Goal: Task Accomplishment & Management: Complete application form

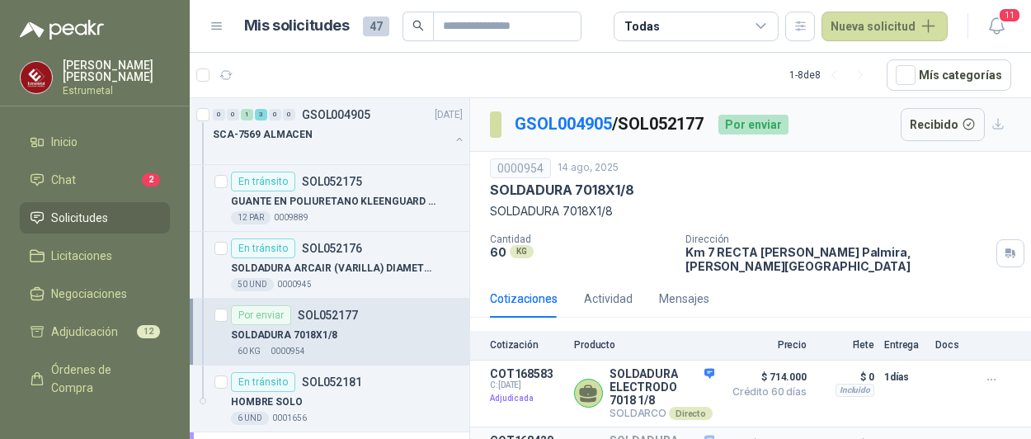
click at [216, 27] on icon at bounding box center [217, 26] width 15 height 15
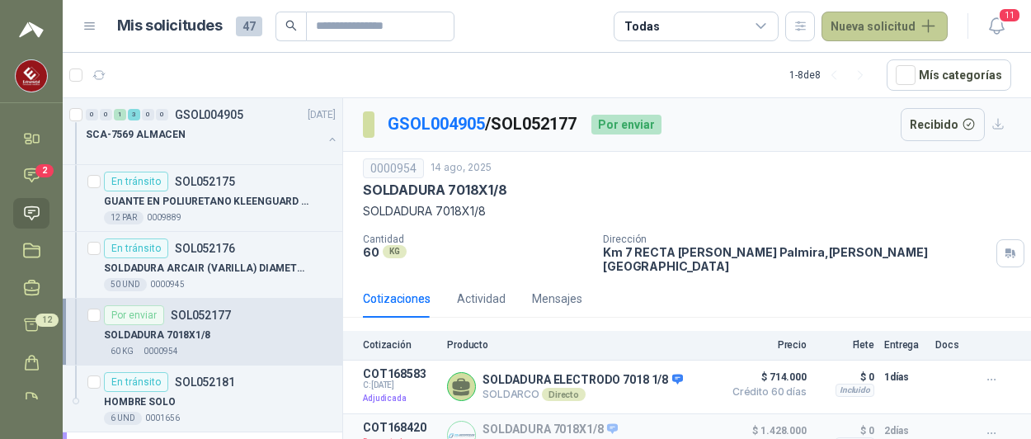
click at [844, 26] on button "Nueva solicitud" at bounding box center [885, 27] width 126 height 30
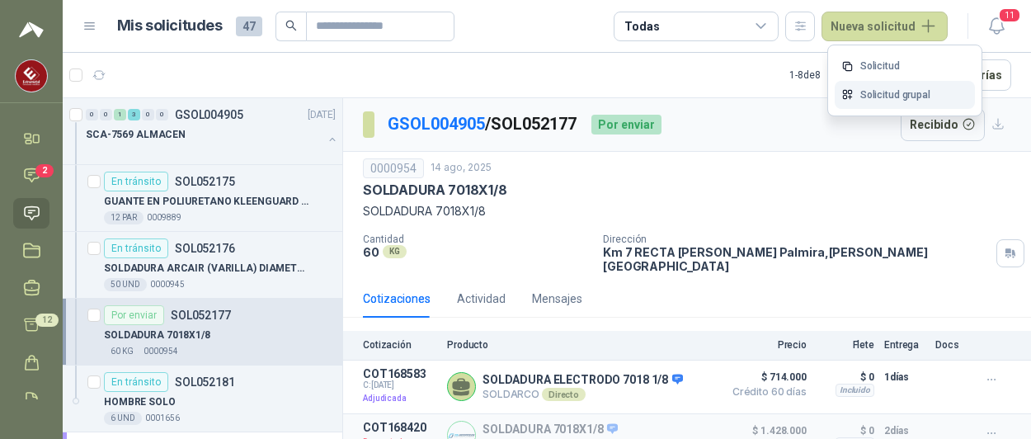
click at [883, 92] on link "Solicitud grupal" at bounding box center [905, 95] width 140 height 29
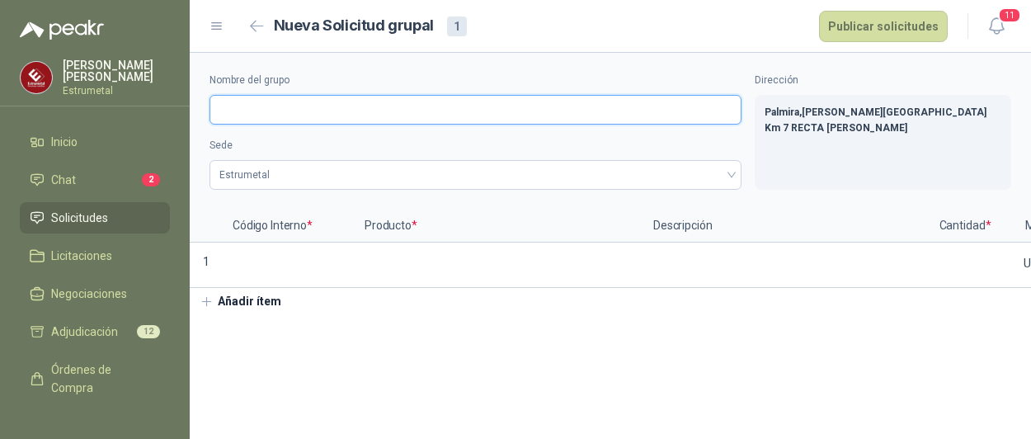
click at [299, 114] on input "Nombre del grupo" at bounding box center [476, 110] width 532 height 30
type input "*"
type input "********"
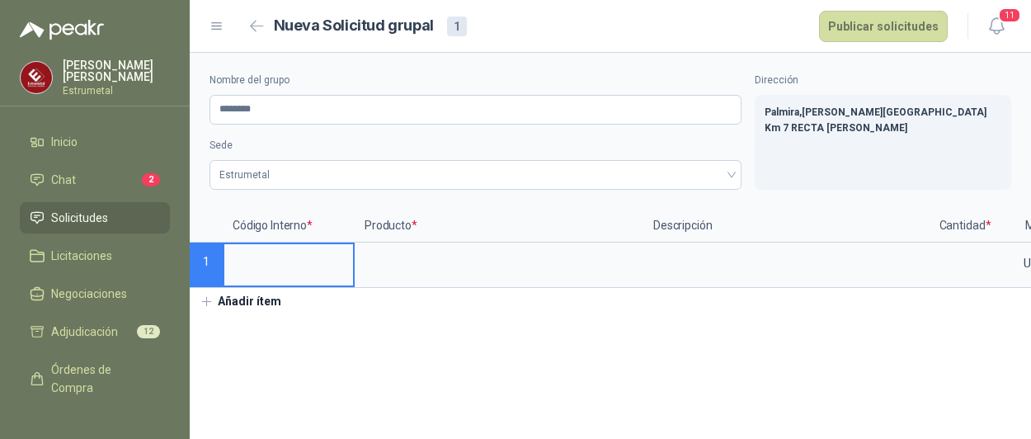
click at [244, 253] on input at bounding box center [288, 260] width 129 height 32
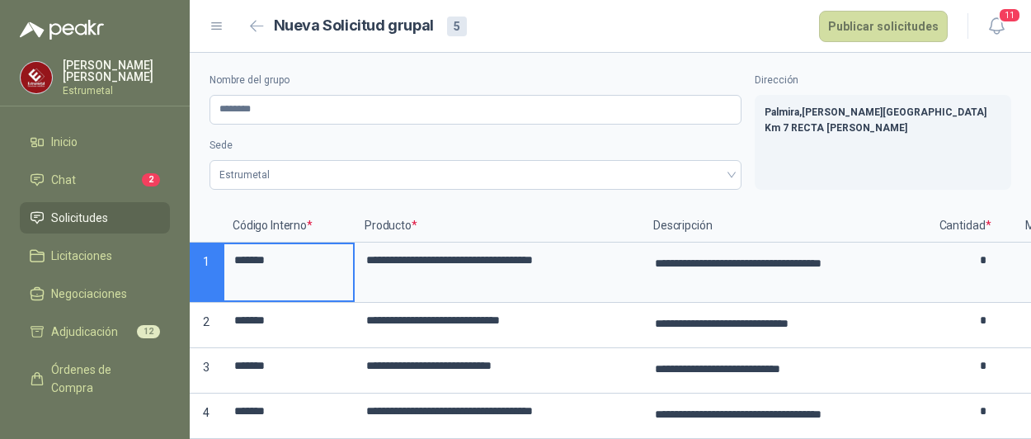
scroll to position [82, 0]
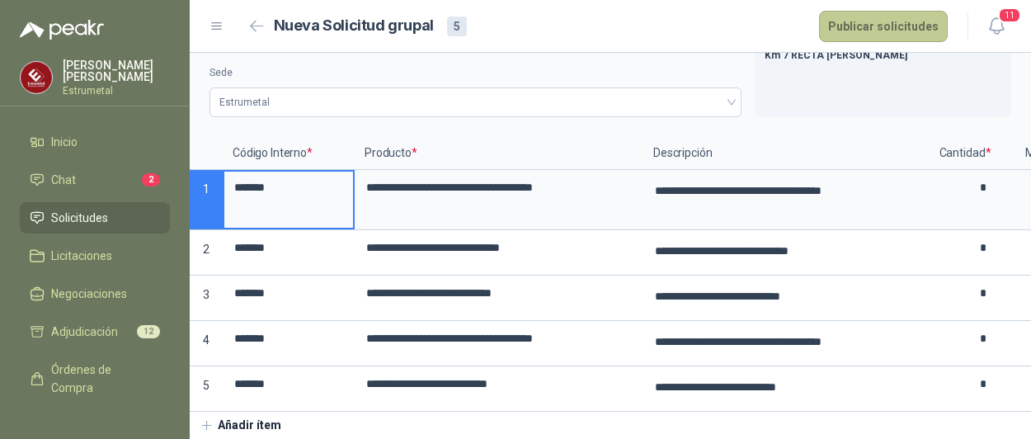
click at [884, 26] on button "Publicar solicitudes" at bounding box center [883, 26] width 129 height 31
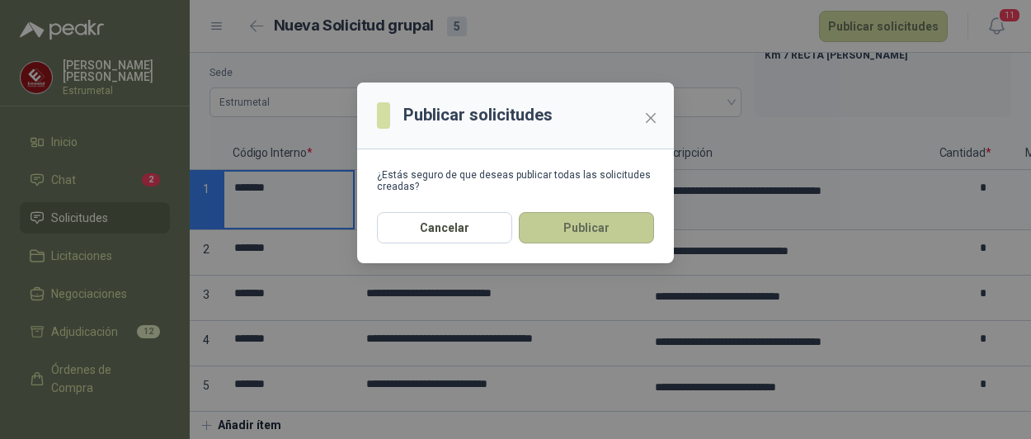
click at [574, 233] on button "Publicar" at bounding box center [586, 227] width 135 height 31
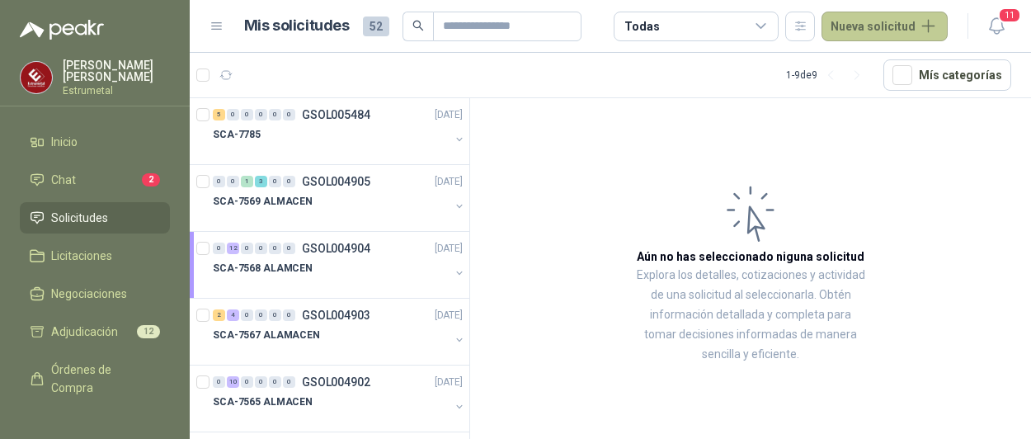
click at [876, 32] on button "Nueva solicitud" at bounding box center [885, 27] width 126 height 30
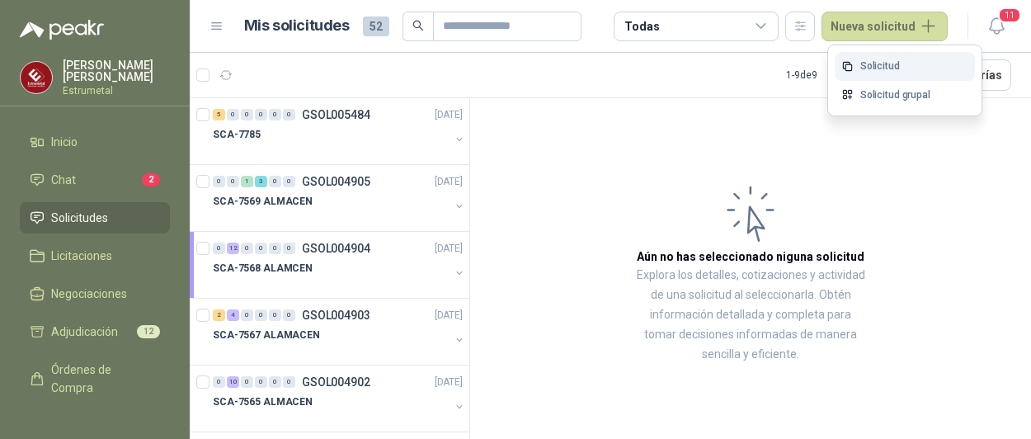
click at [873, 67] on link "Solicitud" at bounding box center [905, 66] width 140 height 29
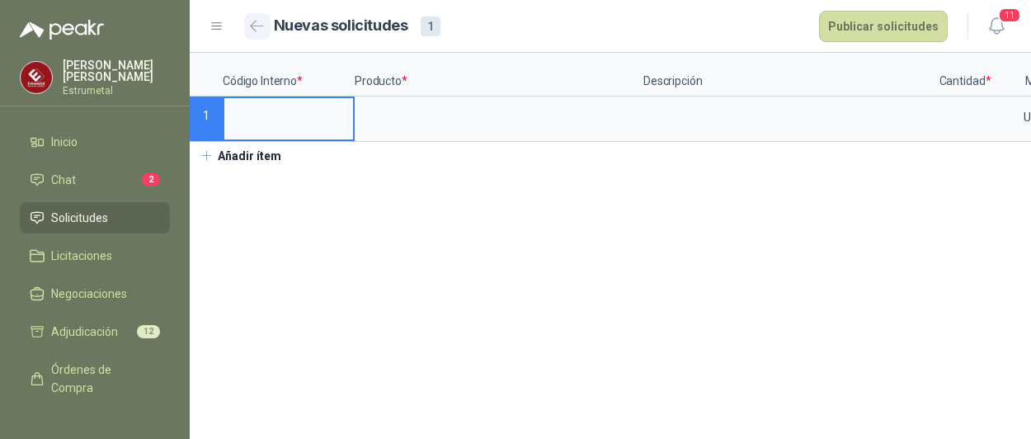
click at [263, 21] on icon "button" at bounding box center [257, 26] width 14 height 12
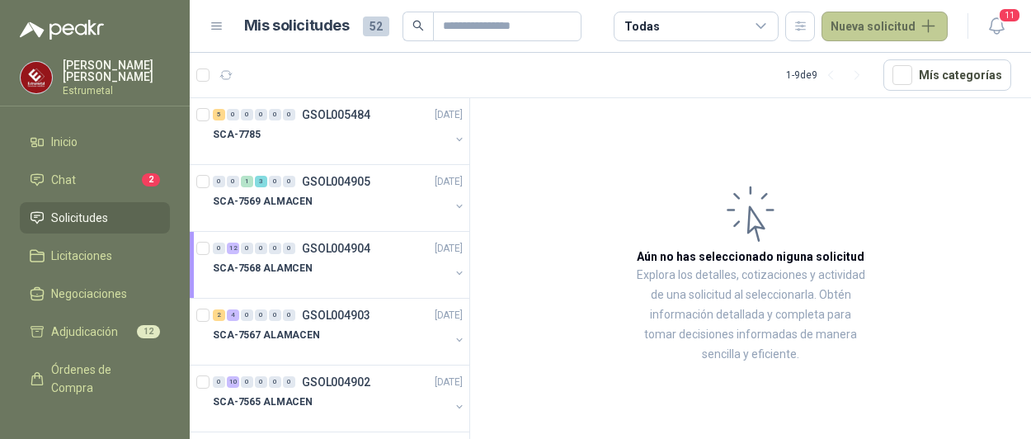
click at [871, 29] on button "Nueva solicitud" at bounding box center [885, 27] width 126 height 30
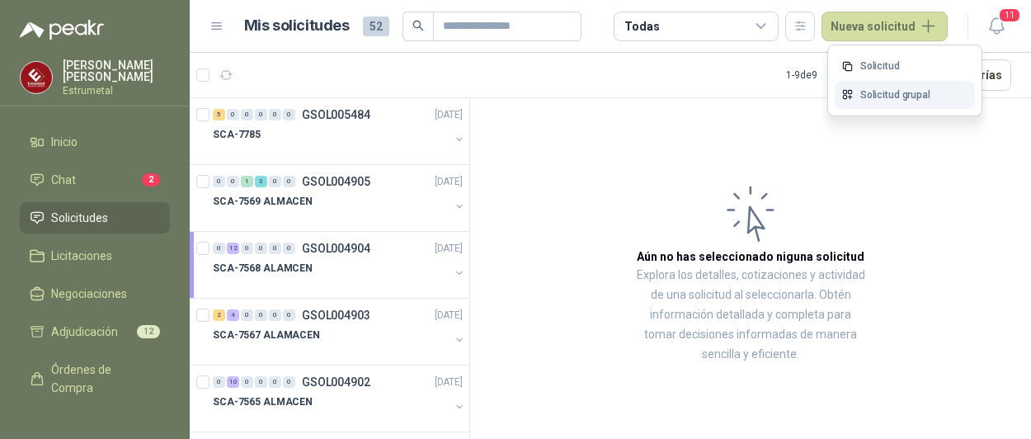
click at [883, 97] on link "Solicitud grupal" at bounding box center [905, 95] width 140 height 29
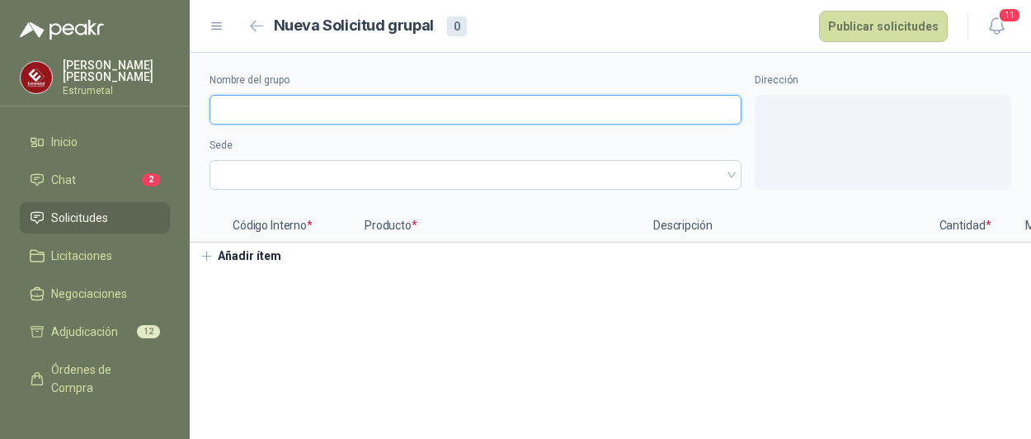
click at [251, 109] on input "Nombre del grupo" at bounding box center [476, 110] width 532 height 30
type input "*"
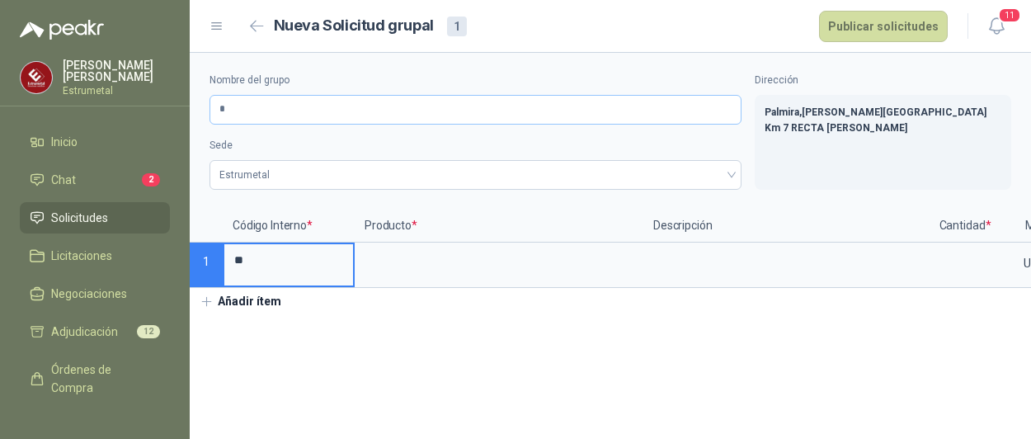
type input "*"
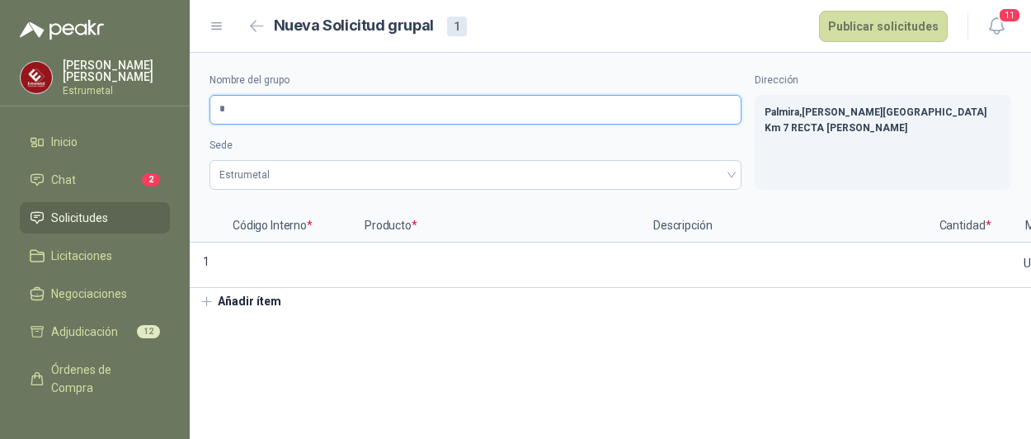
drag, startPoint x: 242, startPoint y: 99, endPoint x: 229, endPoint y: 93, distance: 14.4
click at [242, 99] on input "*" at bounding box center [476, 110] width 532 height 30
type input "********"
click at [218, 257] on p "1" at bounding box center [206, 264] width 33 height 45
click at [257, 275] on input at bounding box center [288, 260] width 129 height 32
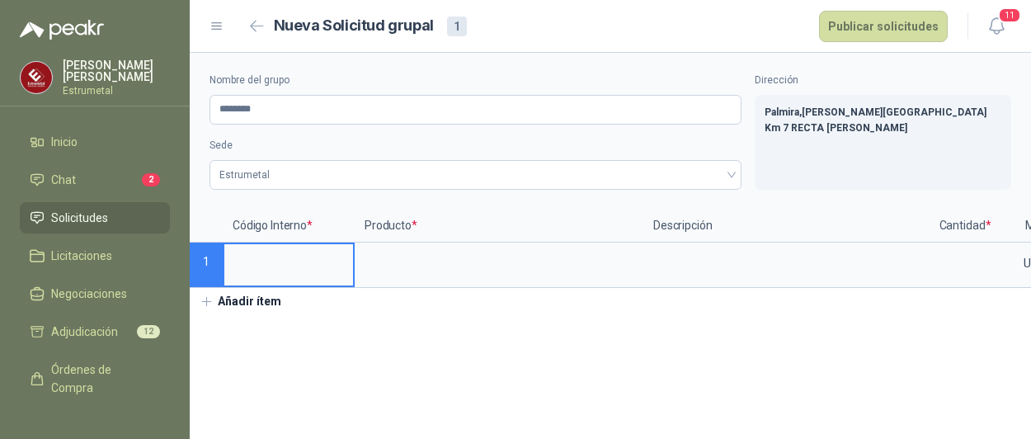
click at [230, 257] on input at bounding box center [288, 260] width 129 height 32
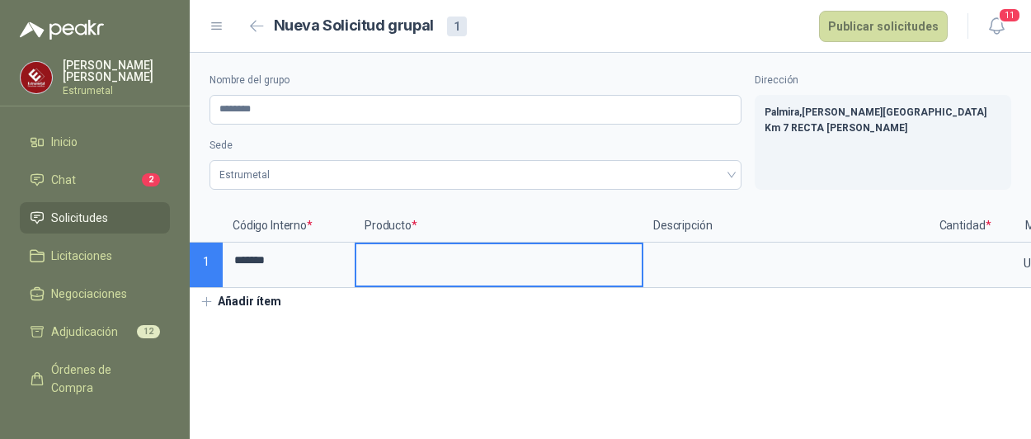
click at [457, 267] on input at bounding box center [498, 260] width 285 height 32
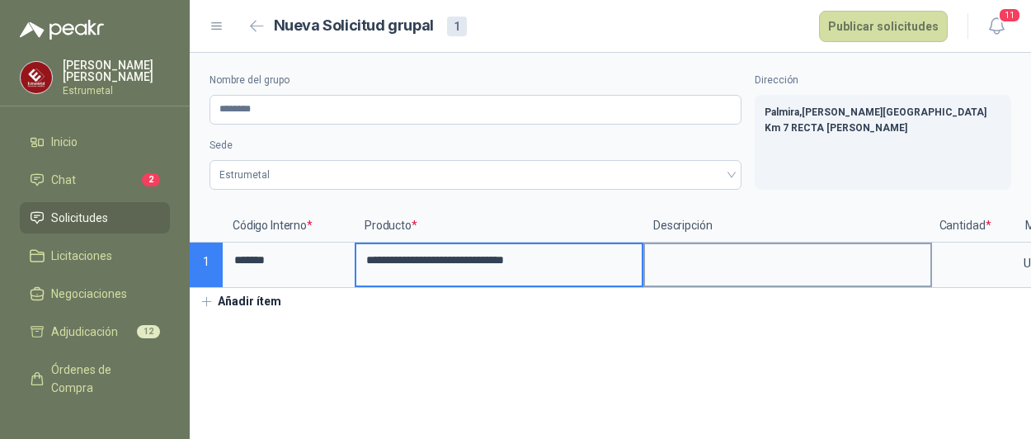
click at [732, 261] on textarea at bounding box center [787, 263] width 285 height 38
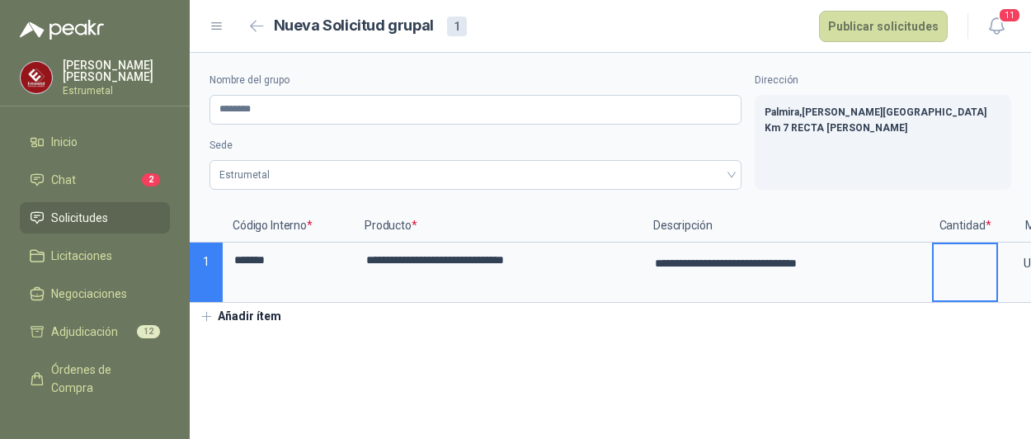
type textarea "**********"
click at [952, 252] on input at bounding box center [965, 260] width 63 height 32
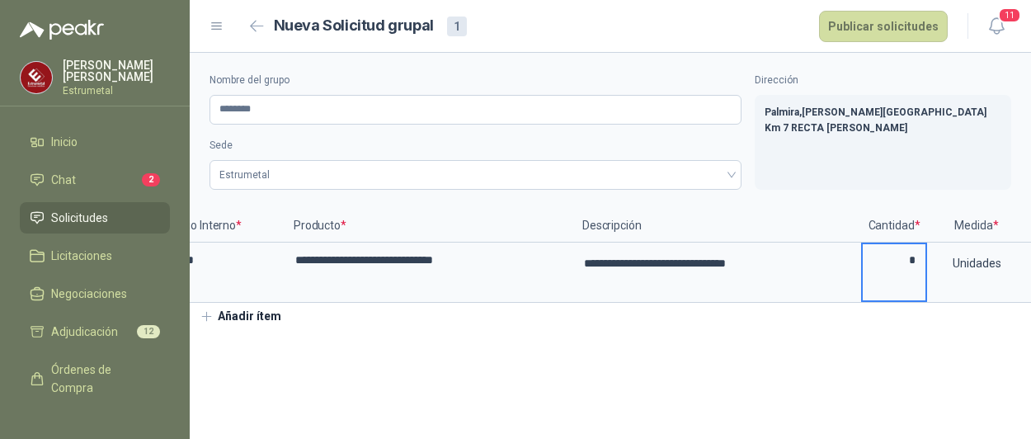
scroll to position [0, 114]
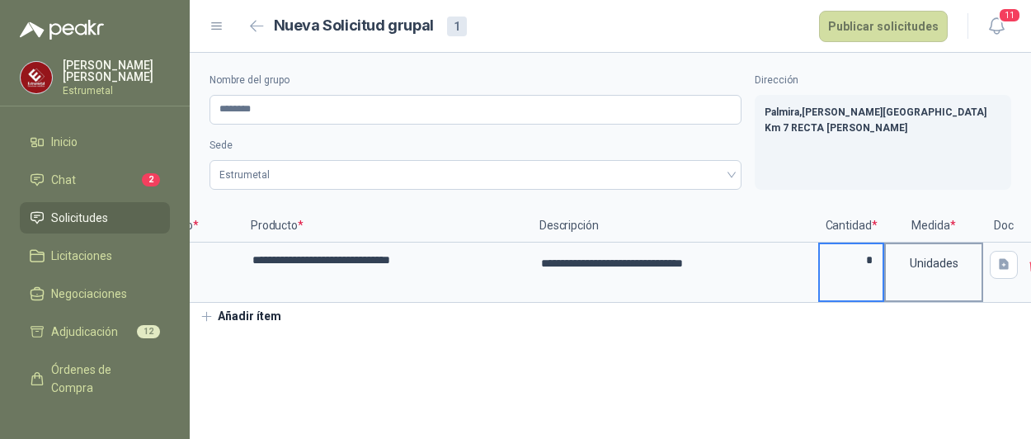
type input "*"
click at [932, 266] on div "Unidades" at bounding box center [934, 263] width 96 height 38
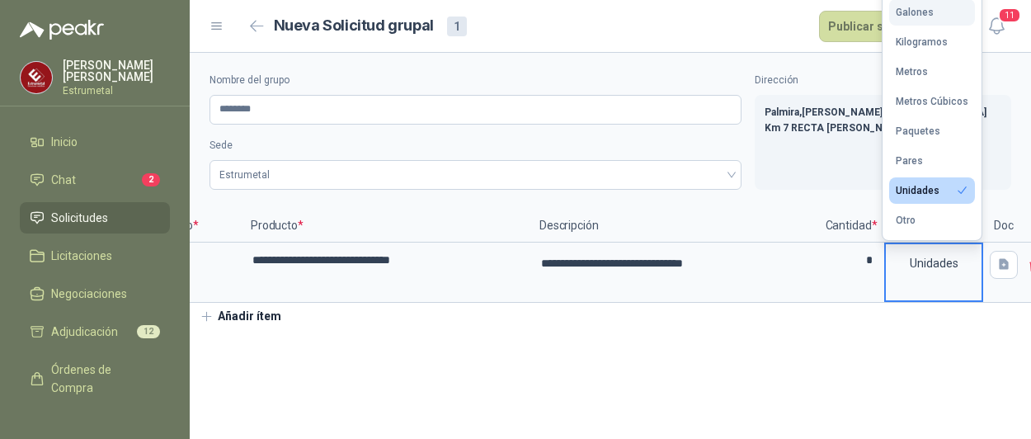
click at [925, 7] on div "Galones" at bounding box center [915, 13] width 38 height 12
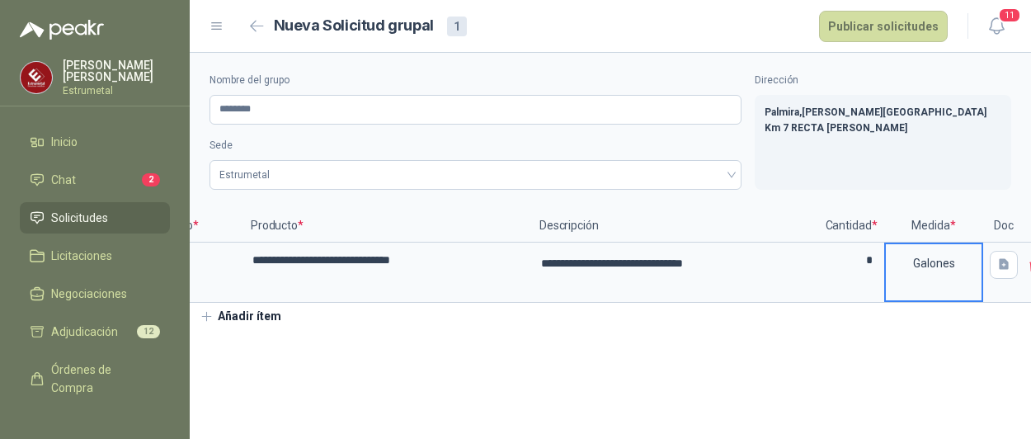
scroll to position [0, 148]
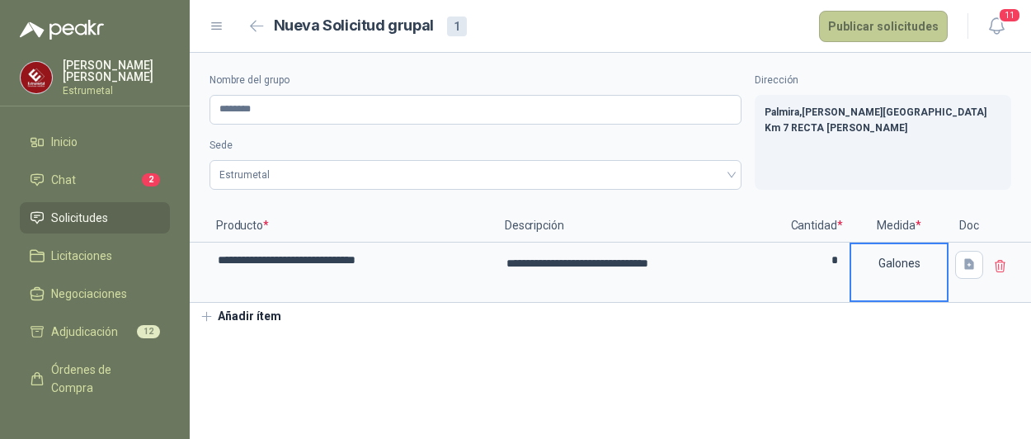
click at [904, 31] on button "Publicar solicitudes" at bounding box center [883, 26] width 129 height 31
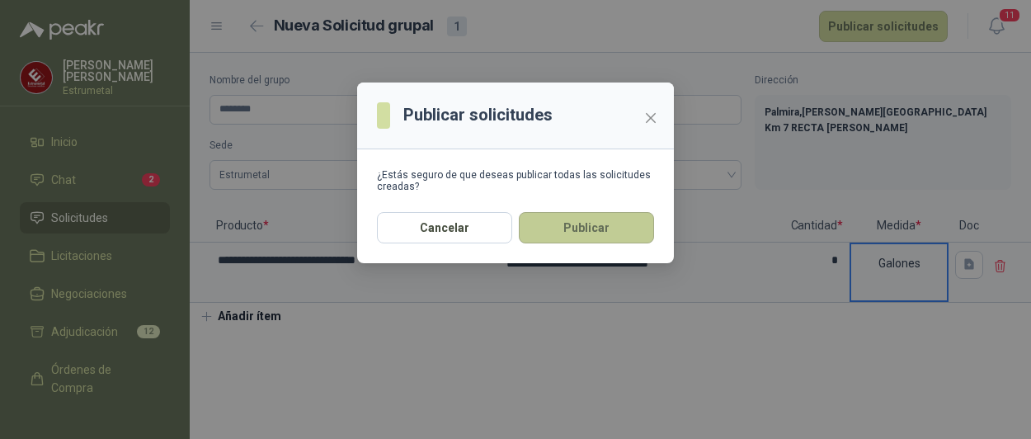
click at [586, 225] on button "Publicar" at bounding box center [586, 227] width 135 height 31
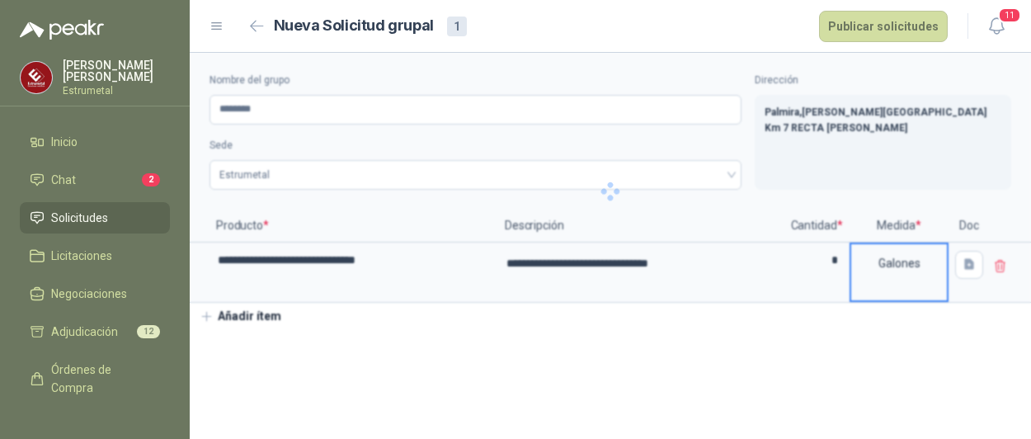
type textarea "**********"
